Goal: Contribute content: Add original content to the website for others to see

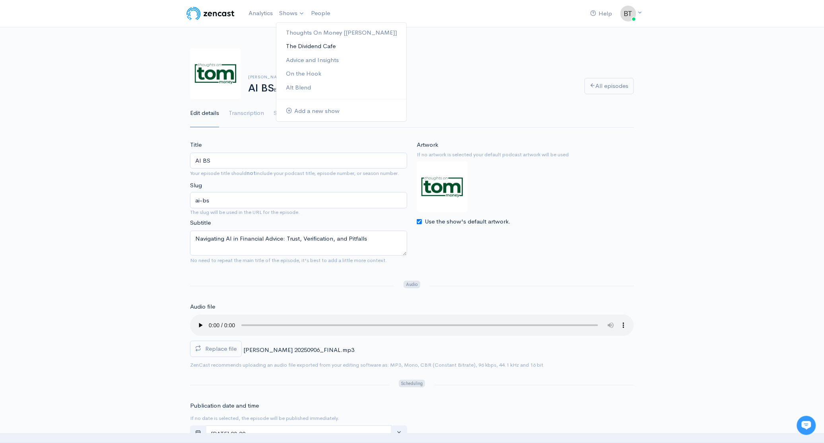
click at [307, 49] on link "The Dividend Cafe" at bounding box center [341, 46] width 130 height 14
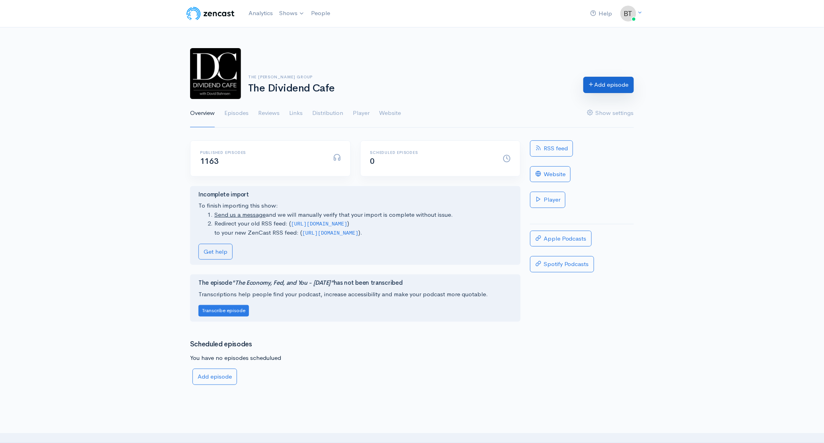
click at [612, 87] on link "Add episode" at bounding box center [608, 85] width 51 height 16
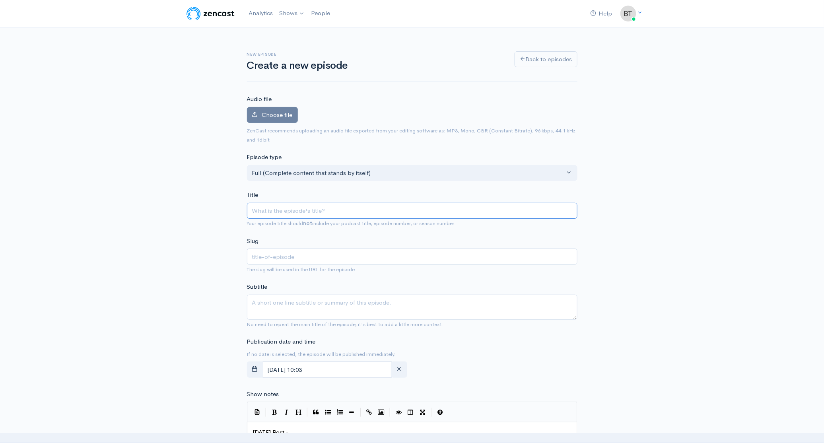
click at [271, 210] on input "Title" at bounding box center [412, 211] width 331 height 16
paste input "Exceptional Markets Require an Exceptional Economic Framework"
type input "Exceptional Markets Require an Exceptional Economic Framework"
type input "exceptional-markets-require-an-exceptional-economic-framework"
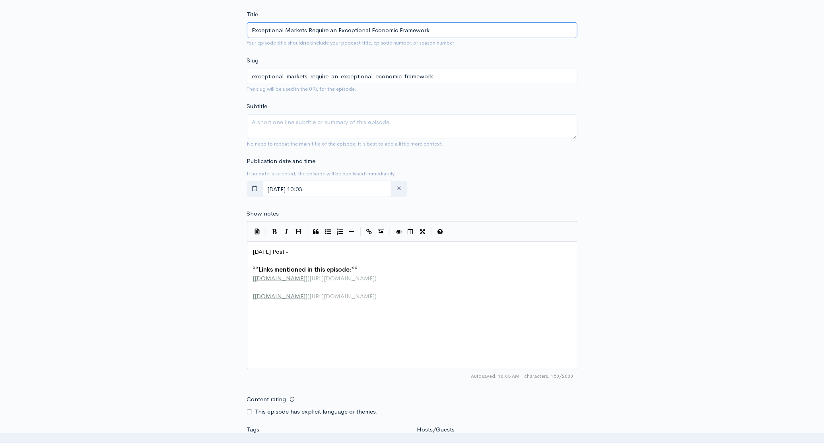
scroll to position [185, 0]
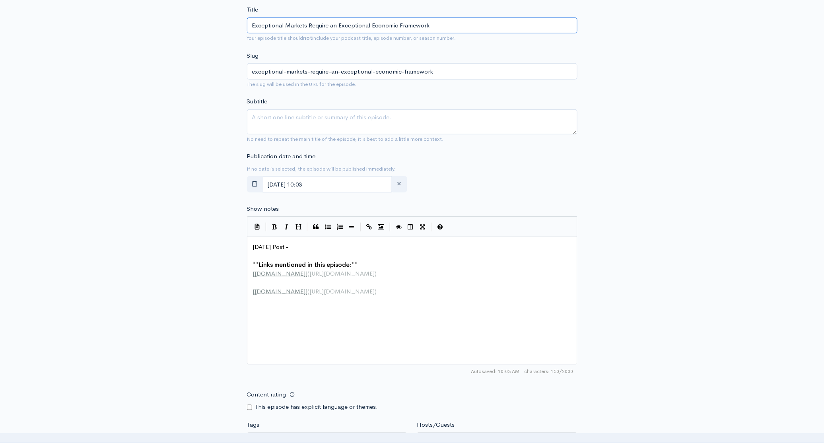
type input "Exceptional Markets Require an Exceptional Economic Framework"
click at [315, 246] on pre "[DATE] Post -" at bounding box center [414, 247] width 327 height 9
click at [360, 184] on input "September, 05 2025 10:03" at bounding box center [328, 184] width 130 height 16
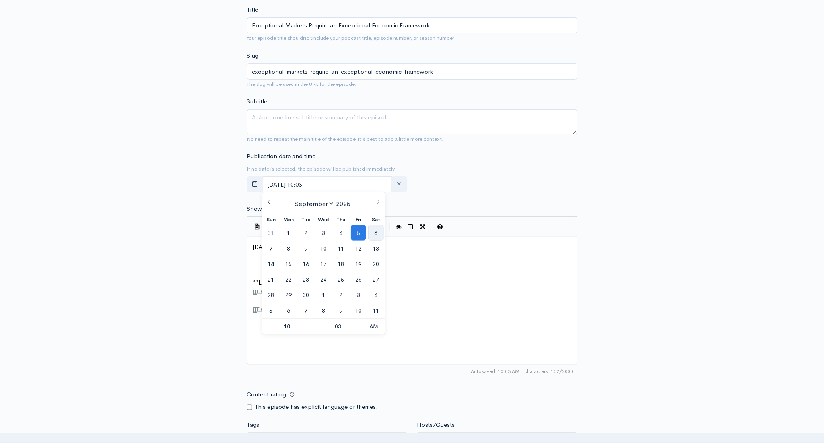
click at [381, 236] on span "6" at bounding box center [376, 233] width 16 height 16
type input "[DATE] 10:03"
click at [726, 207] on div "New episode Create a new episode Back to episodes Audio file Choose file 0 ZenC…" at bounding box center [412, 236] width 824 height 789
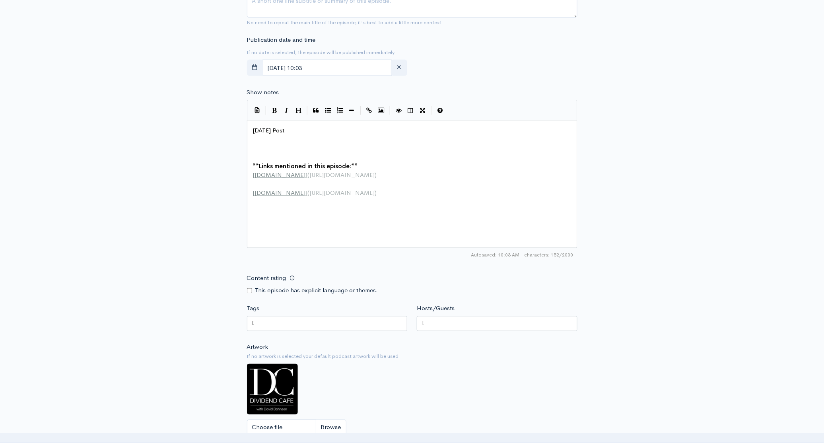
scroll to position [311, 0]
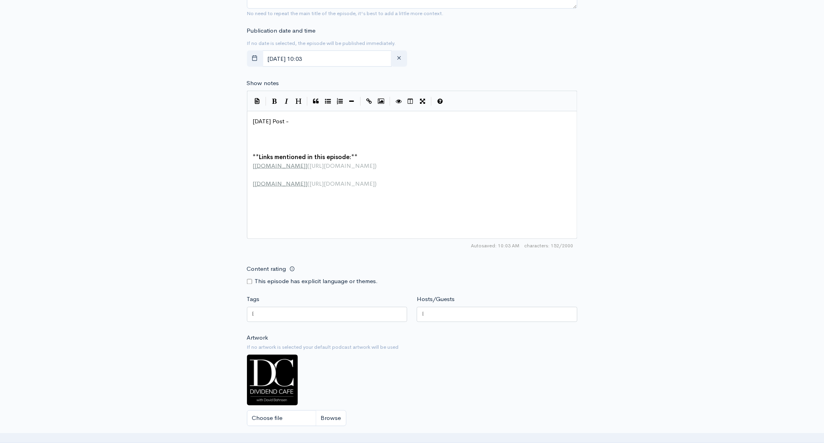
click at [434, 310] on div at bounding box center [497, 314] width 161 height 15
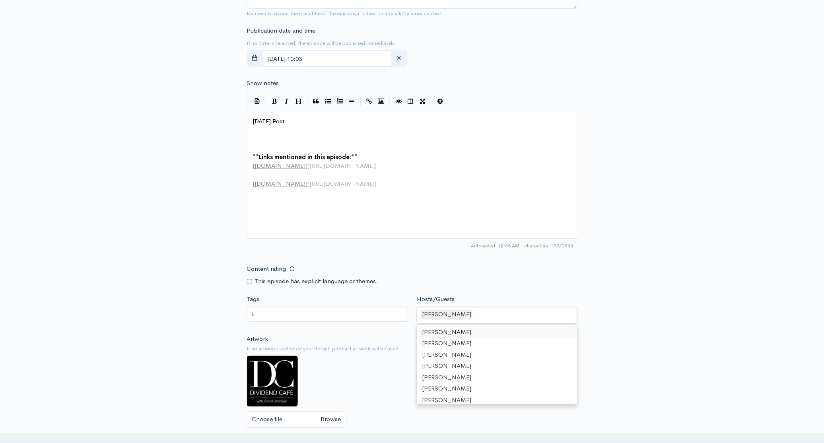
click at [710, 191] on div "New episode Create a new episode Back to episodes Audio file Choose file 0 ZenC…" at bounding box center [412, 111] width 824 height 790
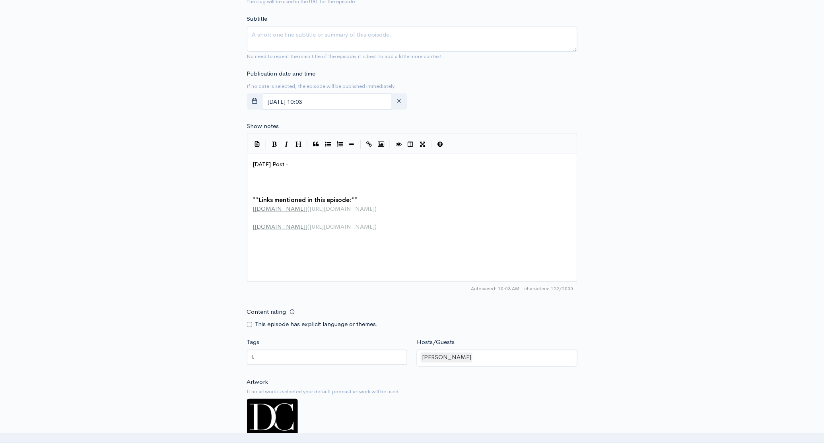
scroll to position [305, 0]
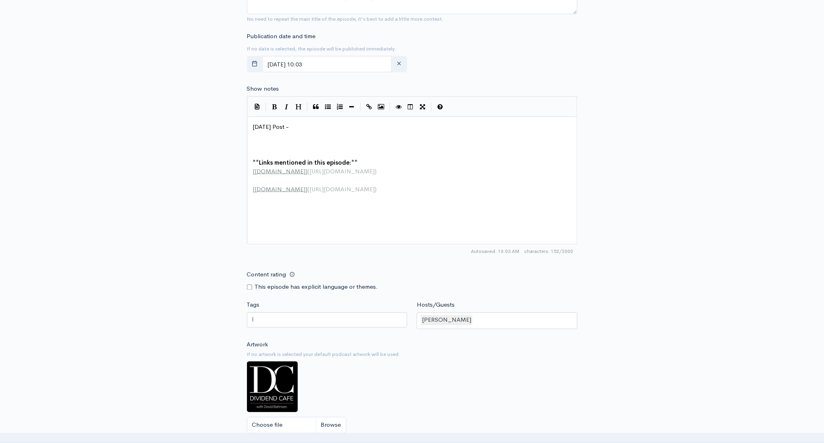
click at [257, 142] on pre "​" at bounding box center [414, 144] width 327 height 9
paste textarea
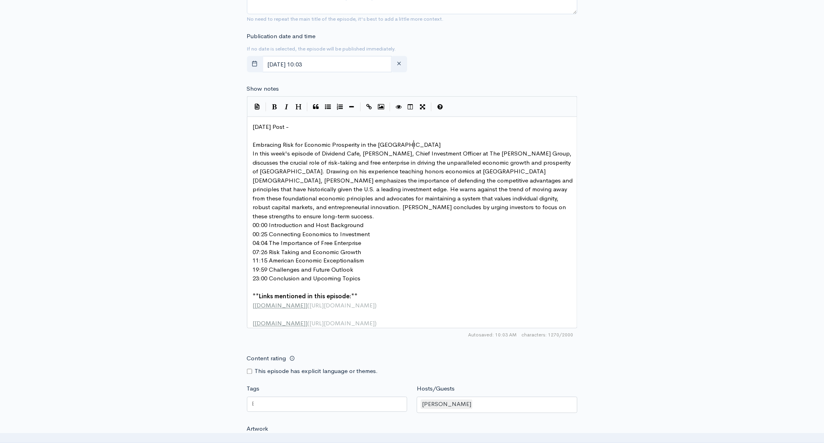
click at [437, 146] on pre "Embracing Risk for Economic Prosperity in the [GEOGRAPHIC_DATA]" at bounding box center [414, 144] width 327 height 9
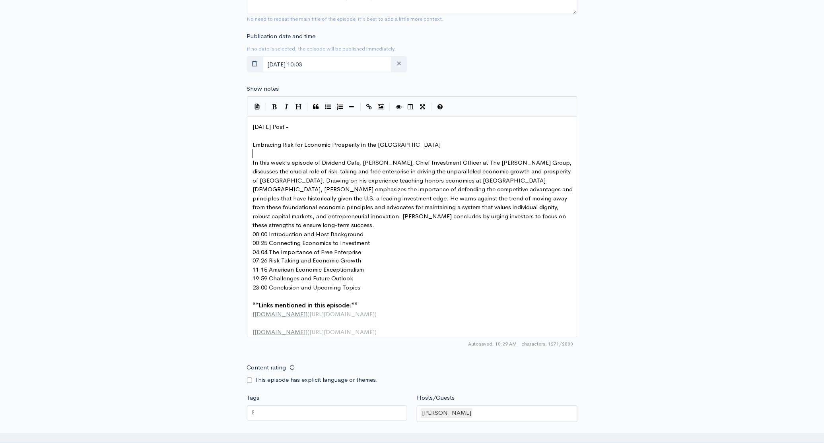
click at [545, 213] on pre "In this week's episode of Dividend Cafe, David Boson, Chief Investment Officer …" at bounding box center [414, 194] width 327 height 72
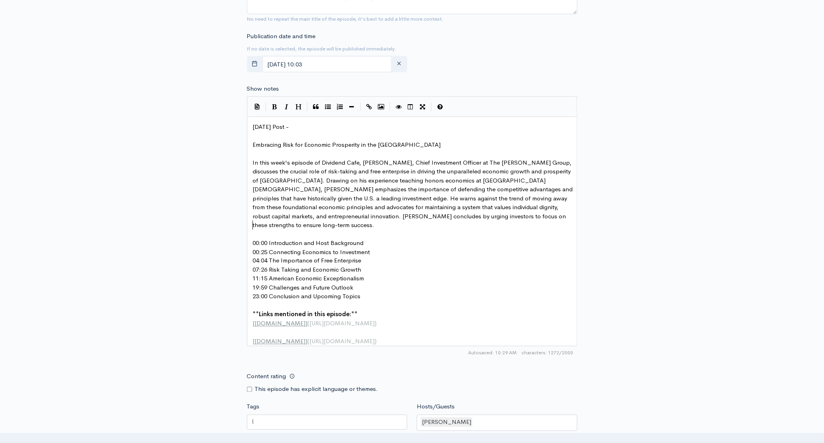
click at [366, 239] on pre "00:00 Introduction and Host Background" at bounding box center [414, 243] width 327 height 9
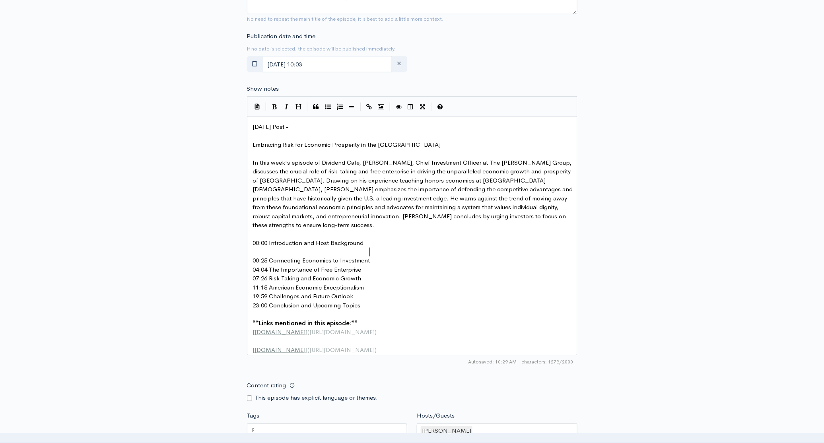
click at [379, 257] on pre "00:25 Connecting Economics to Investment" at bounding box center [414, 261] width 327 height 9
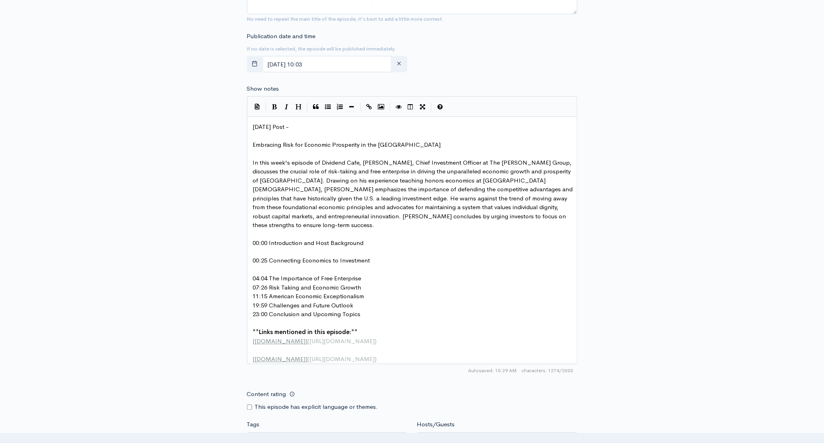
click at [363, 274] on pre "04:04 The Importance of Free Enterprise" at bounding box center [414, 278] width 327 height 9
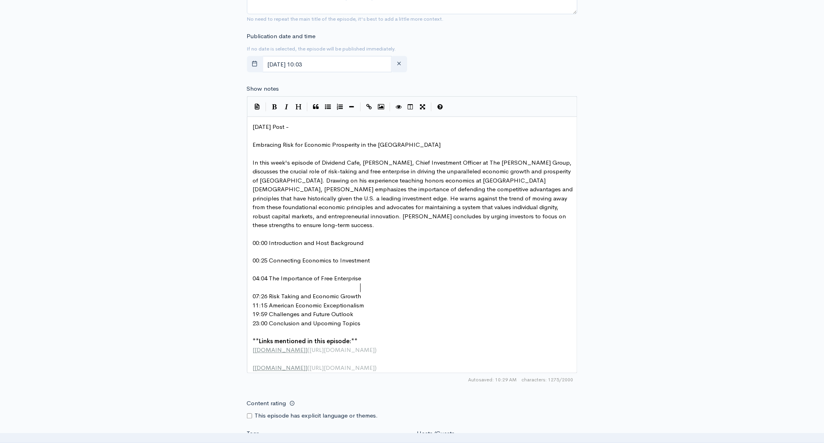
click at [369, 292] on pre "07:26 Risk Taking and Economic Growth" at bounding box center [414, 296] width 327 height 9
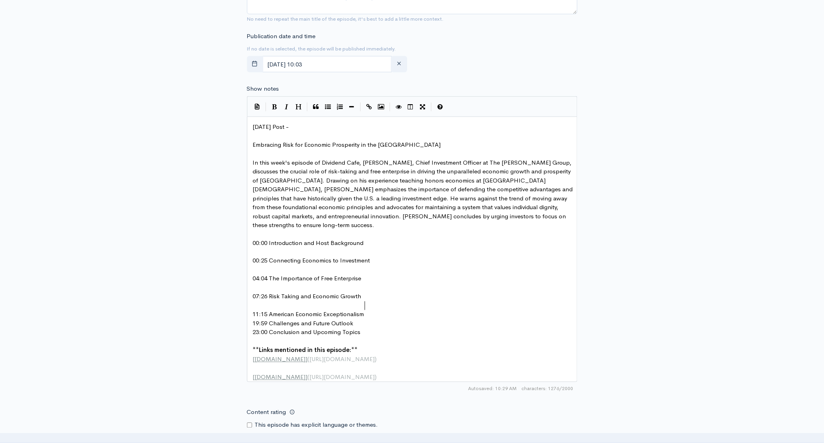
click at [371, 310] on pre "11:15 American Economic Exceptionalism" at bounding box center [414, 314] width 327 height 9
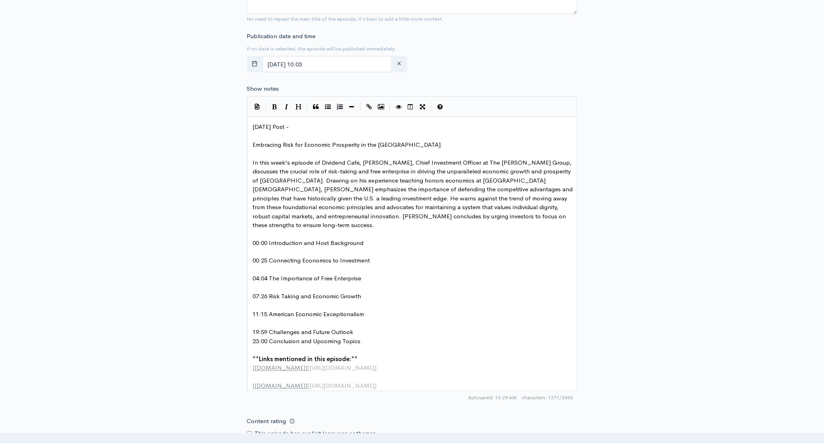
click at [361, 328] on pre "19:59 Challenges and Future Outlook" at bounding box center [414, 332] width 327 height 9
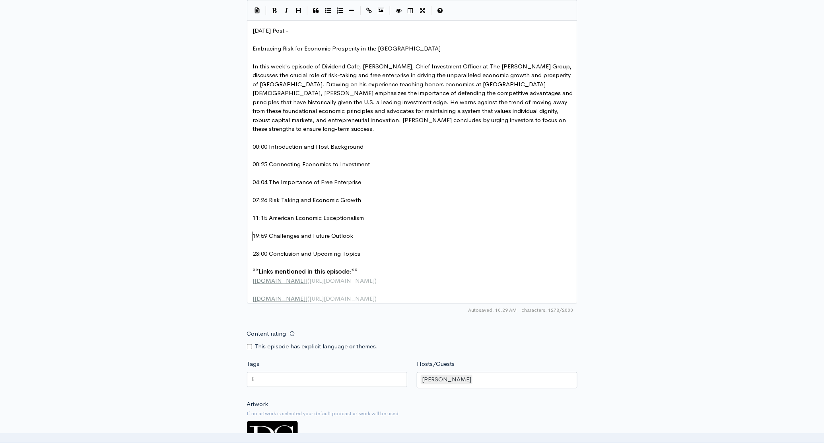
scroll to position [397, 0]
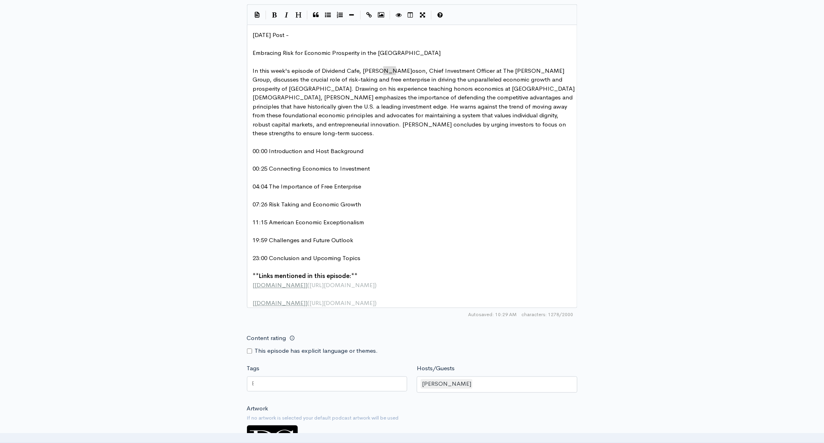
drag, startPoint x: 396, startPoint y: 70, endPoint x: 383, endPoint y: 72, distance: 12.9
type textarea "ahnsen"
type textarea "David"
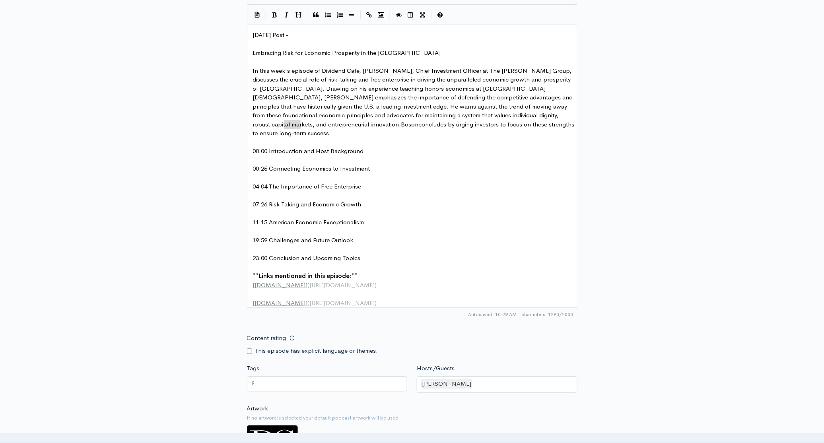
drag, startPoint x: 301, startPoint y: 125, endPoint x: 285, endPoint y: 126, distance: 16.0
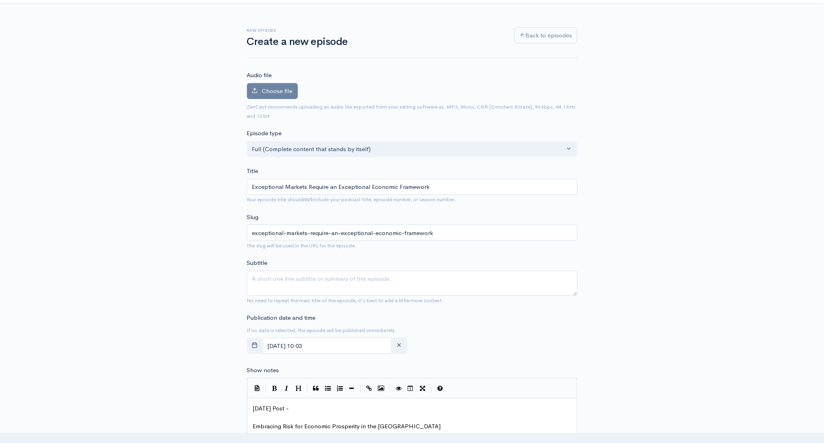
scroll to position [0, 0]
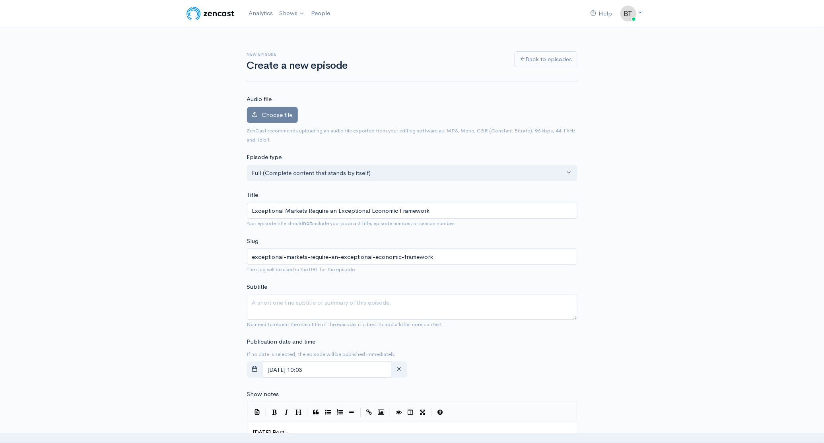
type textarea "David"
click at [278, 113] on span "Choose file" at bounding box center [277, 115] width 31 height 8
click at [0, 0] on input "Choose file" at bounding box center [0, 0] width 0 height 0
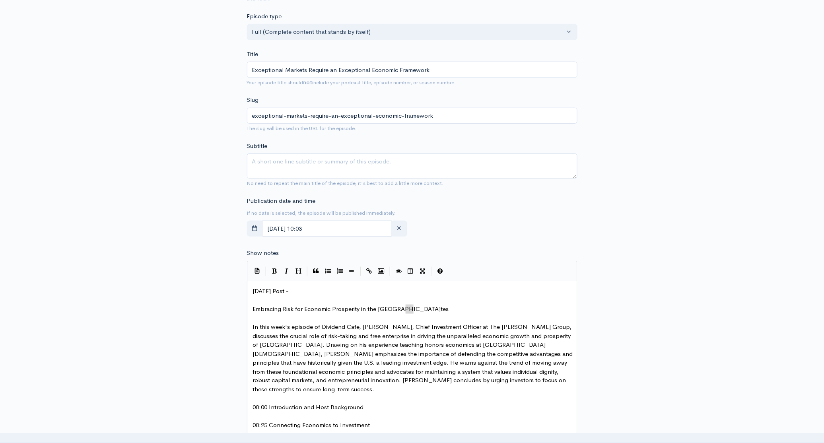
scroll to position [205, 0]
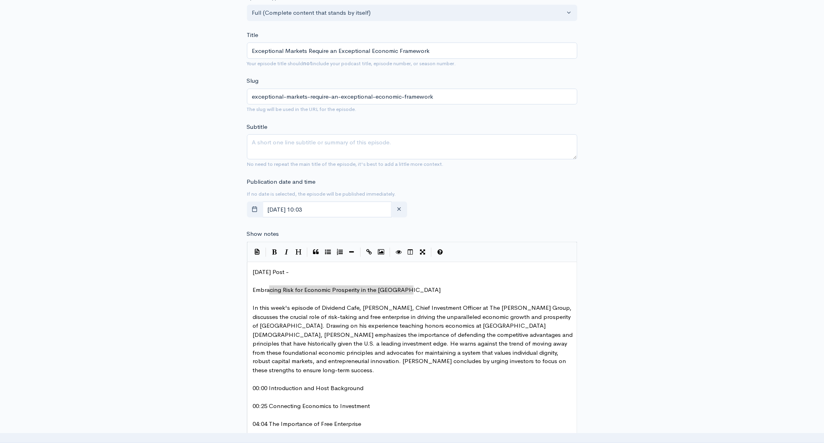
type textarea "Embracing Risk for Economic Prosperity in the [GEOGRAPHIC_DATA]"
drag, startPoint x: 430, startPoint y: 289, endPoint x: 243, endPoint y: 288, distance: 186.5
click at [367, 148] on textarea "Subtitle" at bounding box center [412, 146] width 331 height 25
paste textarea "Embracing Risk for Economic Prosperity in the [GEOGRAPHIC_DATA]"
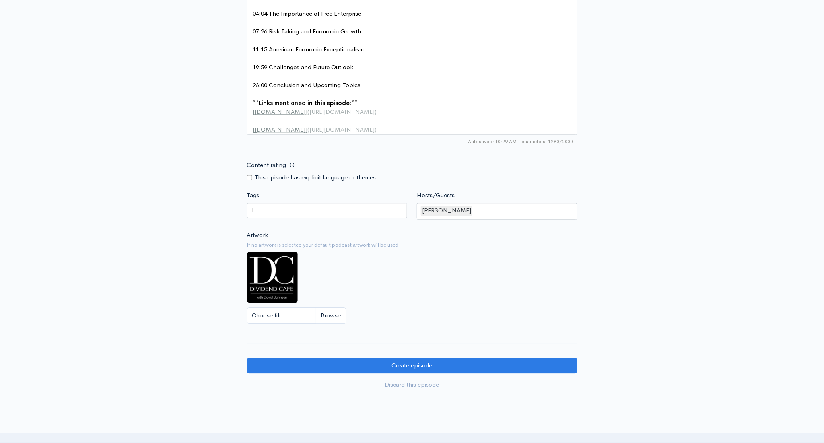
scroll to position [674, 0]
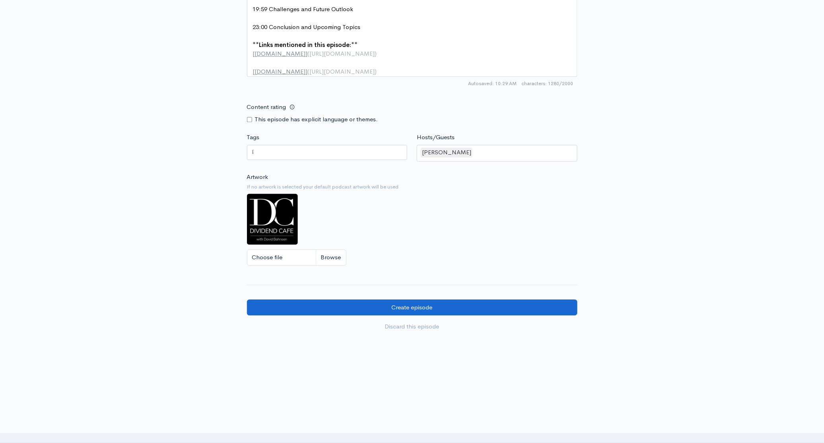
type textarea "Embracing Risk for Economic Prosperity in the [GEOGRAPHIC_DATA]"
click at [391, 306] on input "Create episode" at bounding box center [412, 308] width 331 height 16
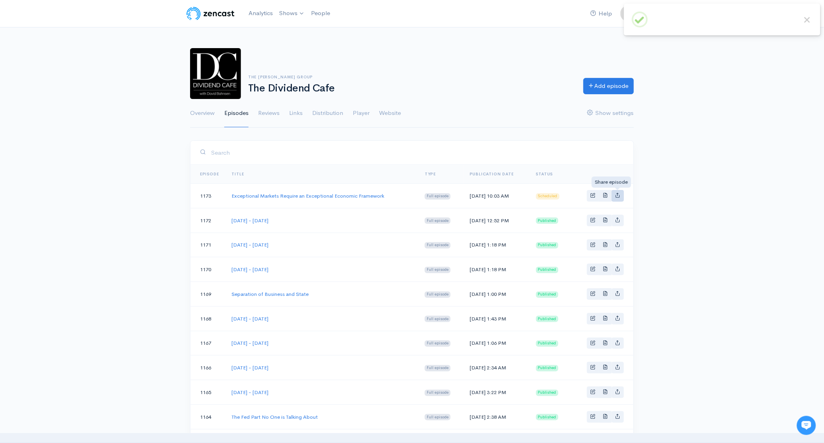
click at [618, 194] on icon "Basic example" at bounding box center [617, 195] width 5 height 5
type input "https://podcast.dividendcafe.com/episodes/exceptional-markets-require-an-except…"
type input "https://dts.podtrac.com/redirect.mp3/media.zencast.fm/the-dividend-cafe-1/6f2a1…"
type input "<iframe src='https://share.zencast.fm/embed/episode/6f2a115b-e59a-4c6a-9327-c3b…"
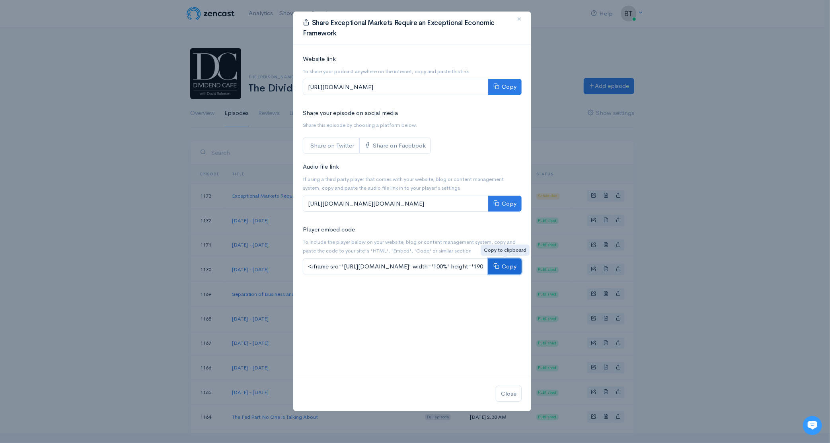
click at [511, 264] on button "Copy" at bounding box center [504, 267] width 33 height 16
click at [512, 82] on button "Copy" at bounding box center [504, 87] width 33 height 16
click at [520, 19] on span "×" at bounding box center [519, 19] width 5 height 12
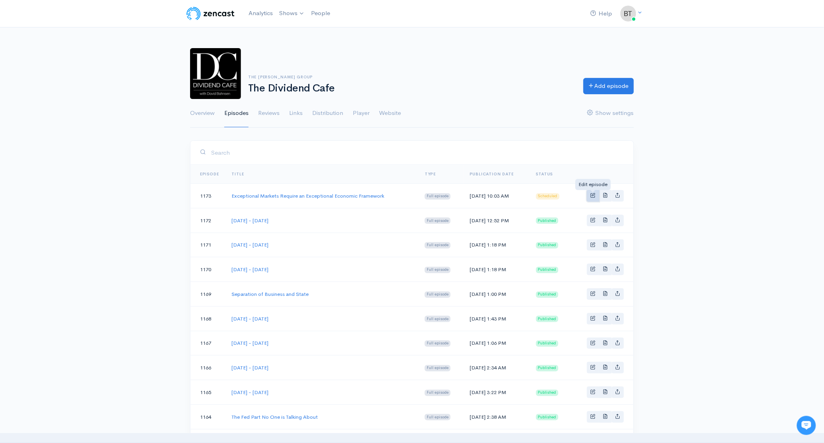
click at [595, 195] on span "Basic example" at bounding box center [593, 195] width 5 height 5
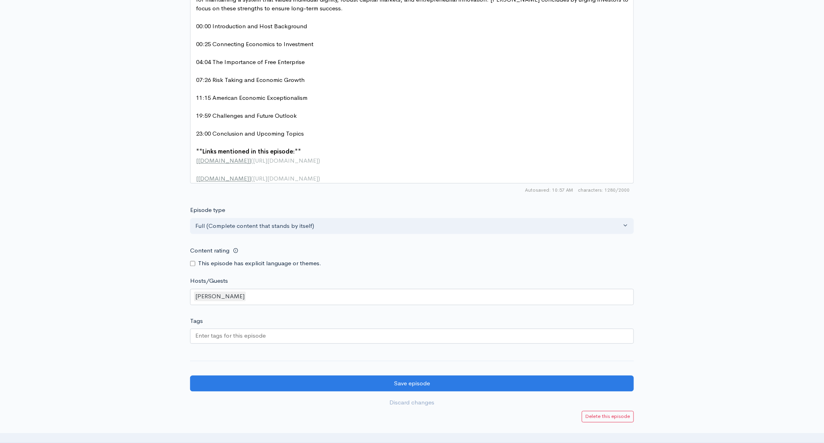
scroll to position [503, 0]
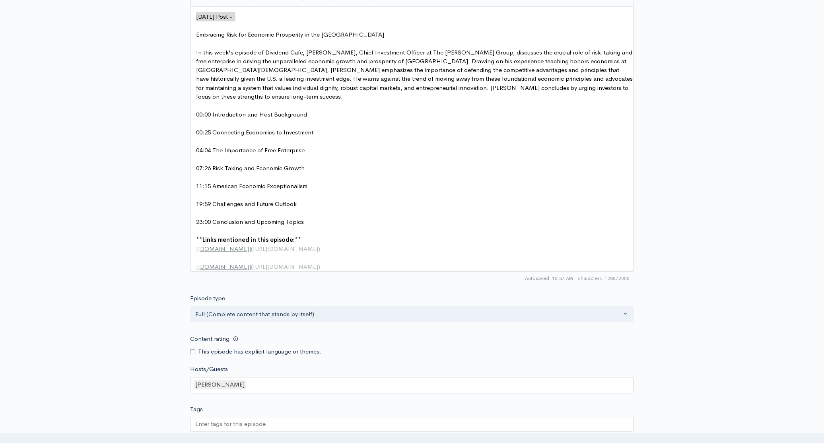
type textarea "[DATE] Post -"
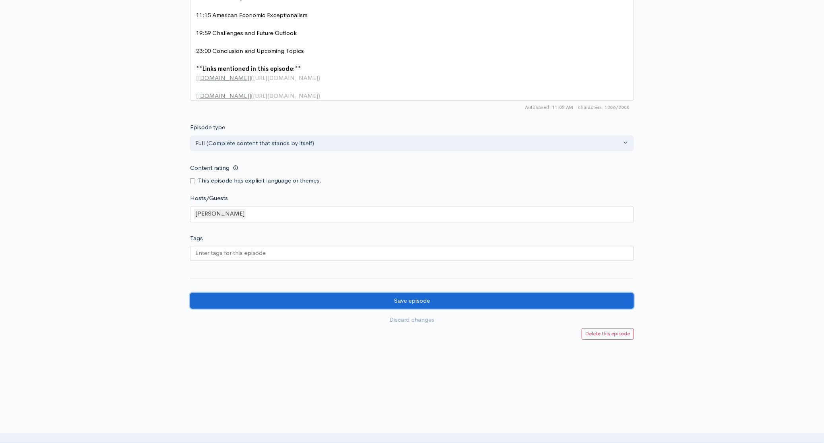
click at [440, 302] on input "Save episode" at bounding box center [412, 301] width 444 height 16
click at [378, 305] on input "Save episode" at bounding box center [412, 301] width 444 height 16
